Goal: Navigation & Orientation: Find specific page/section

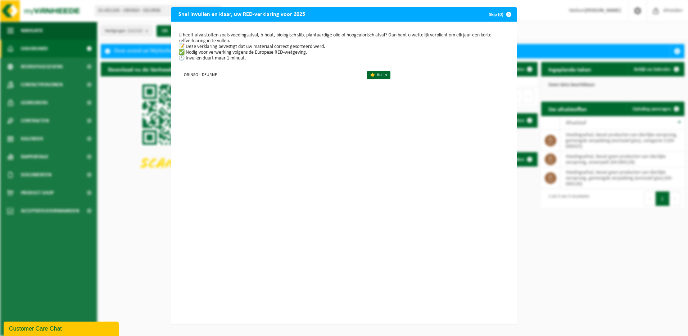
click at [507, 13] on span "button" at bounding box center [509, 14] width 14 height 14
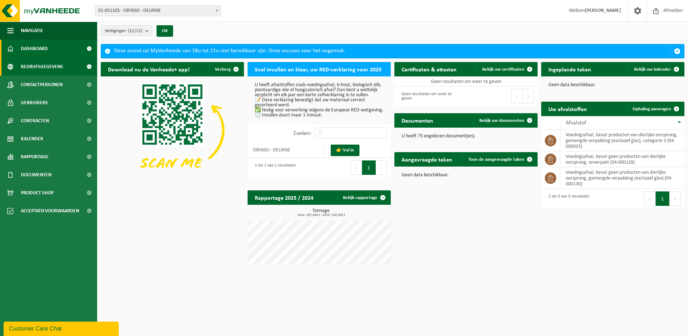
click at [49, 68] on span "Bedrijfsgegevens" at bounding box center [42, 67] width 42 height 18
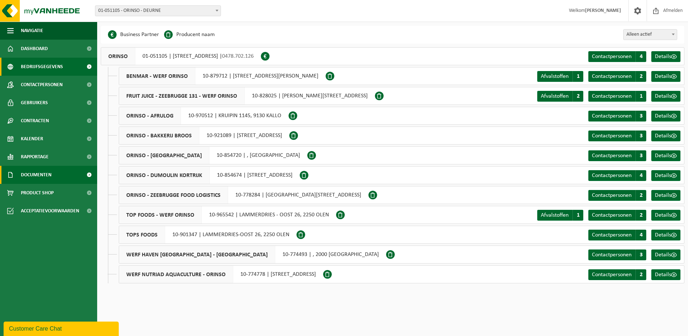
click at [41, 171] on span "Documenten" at bounding box center [36, 175] width 31 height 18
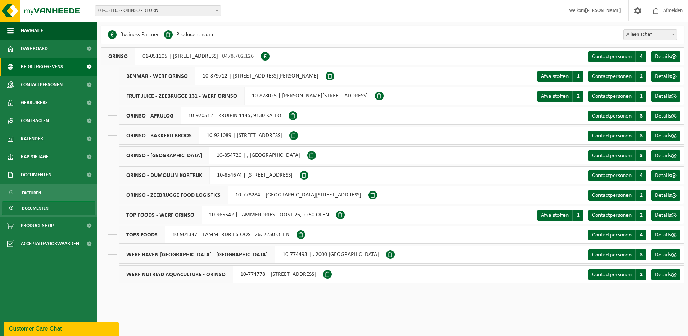
click at [35, 205] on span "Documenten" at bounding box center [35, 208] width 27 height 14
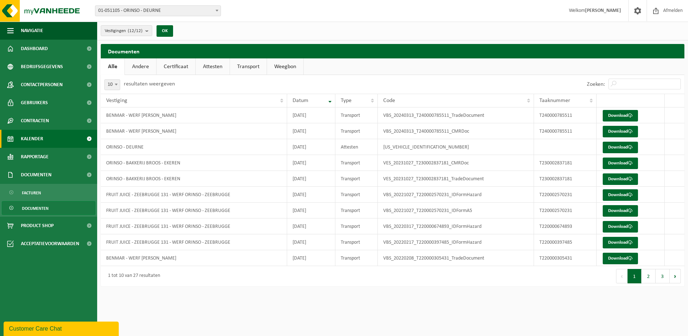
click at [39, 134] on span "Kalender" at bounding box center [32, 139] width 22 height 18
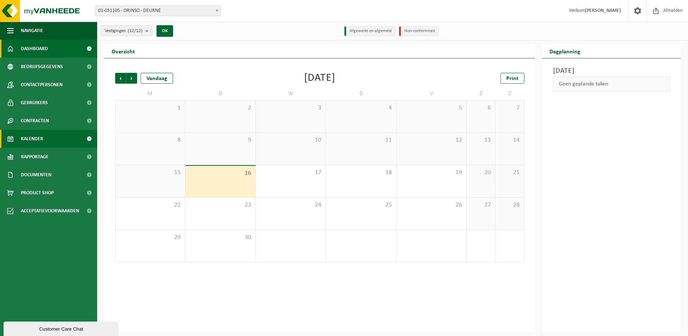
click at [37, 49] on span "Dashboard" at bounding box center [34, 49] width 27 height 18
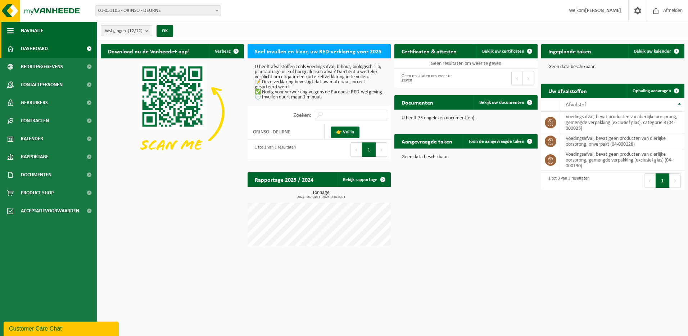
click at [12, 31] on span "button" at bounding box center [10, 31] width 6 height 18
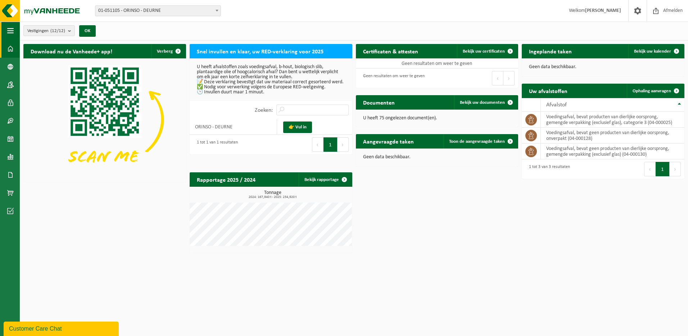
click at [10, 29] on span "button" at bounding box center [10, 31] width 6 height 18
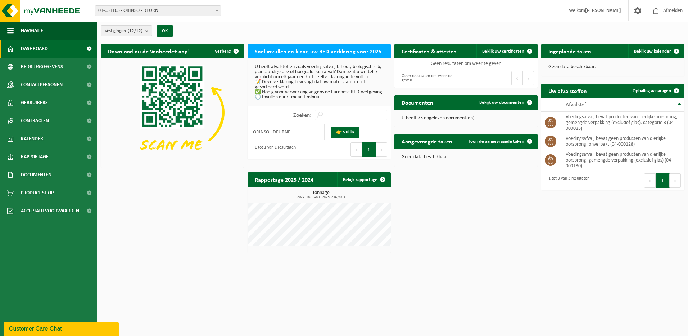
click at [90, 48] on span at bounding box center [89, 49] width 16 height 18
click at [583, 120] on td "voedingsafval, bevat producten van dierlijke oorsprong, gemengde verpakking (ex…" at bounding box center [623, 123] width 124 height 22
click at [378, 179] on span at bounding box center [383, 179] width 14 height 14
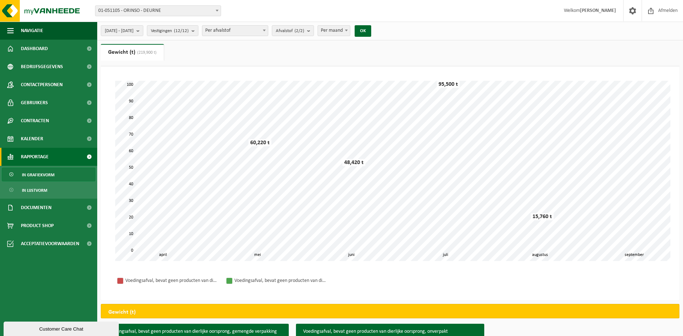
scroll to position [74, 0]
